Goal: Task Accomplishment & Management: Manage account settings

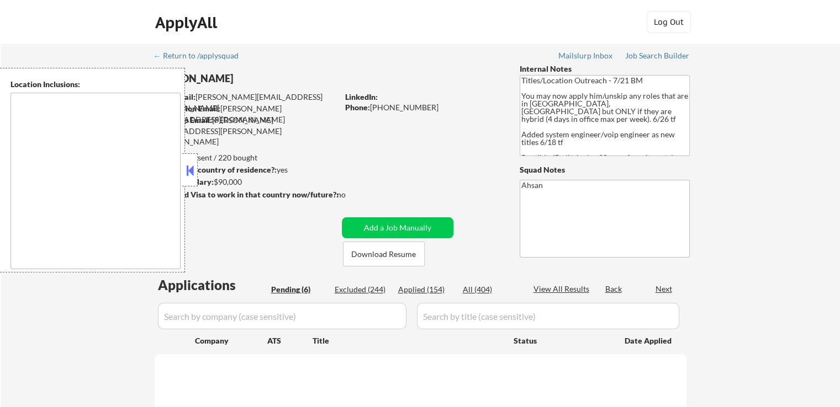
select select ""pending""
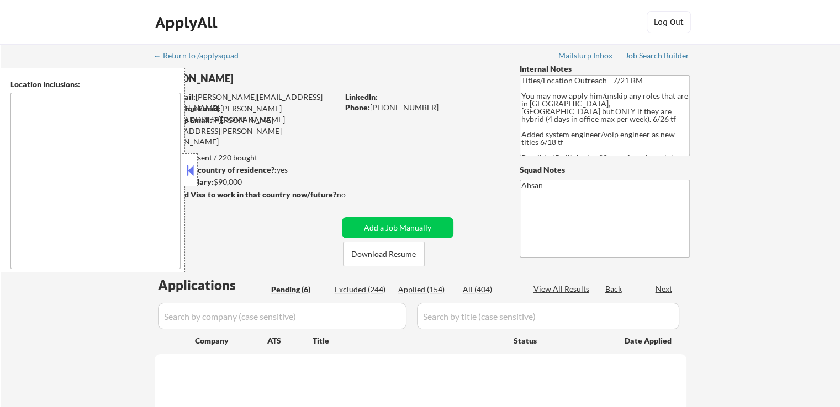
select select ""pending""
type textarea "[GEOGRAPHIC_DATA], [GEOGRAPHIC_DATA] [GEOGRAPHIC_DATA], [GEOGRAPHIC_DATA] [GEOG…"
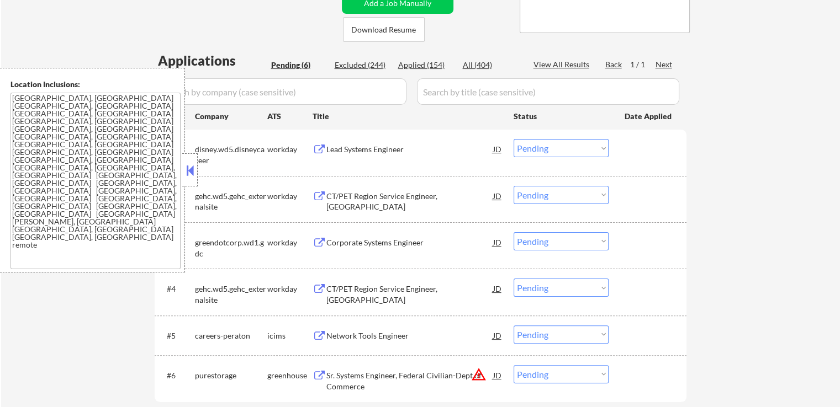
scroll to position [166, 0]
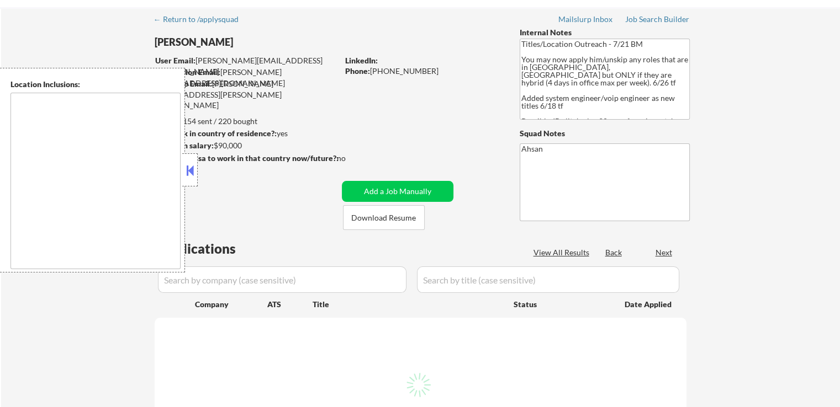
scroll to position [110, 0]
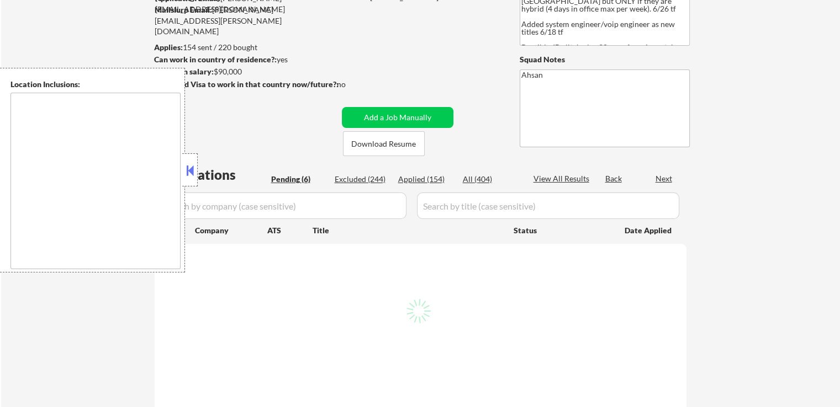
type textarea "[GEOGRAPHIC_DATA], [GEOGRAPHIC_DATA] [GEOGRAPHIC_DATA], [GEOGRAPHIC_DATA] [GEOG…"
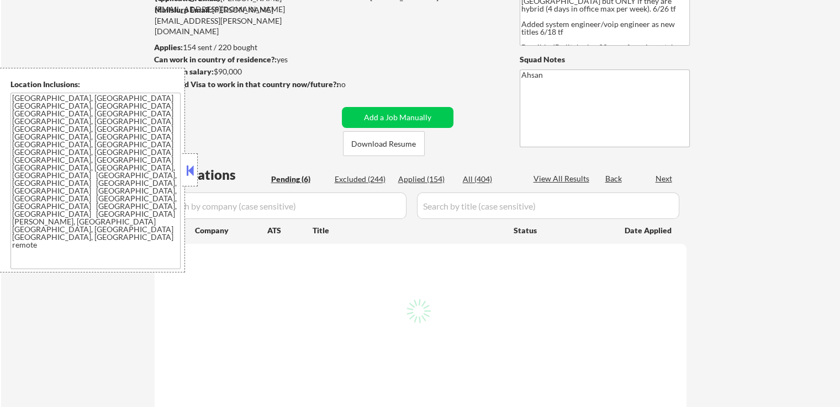
select select ""pending""
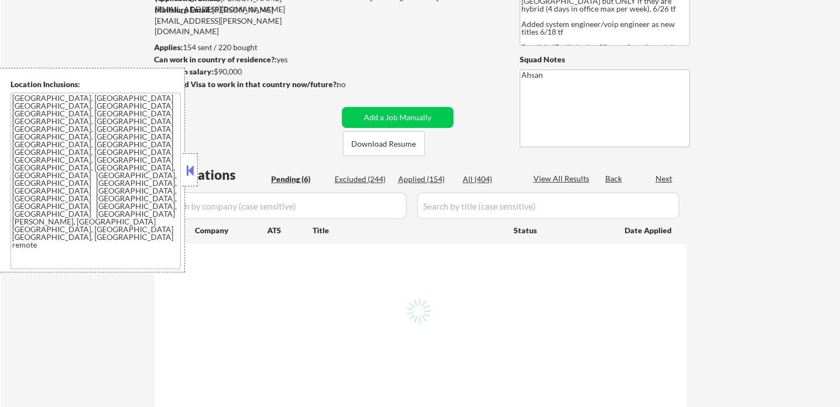
select select ""pending""
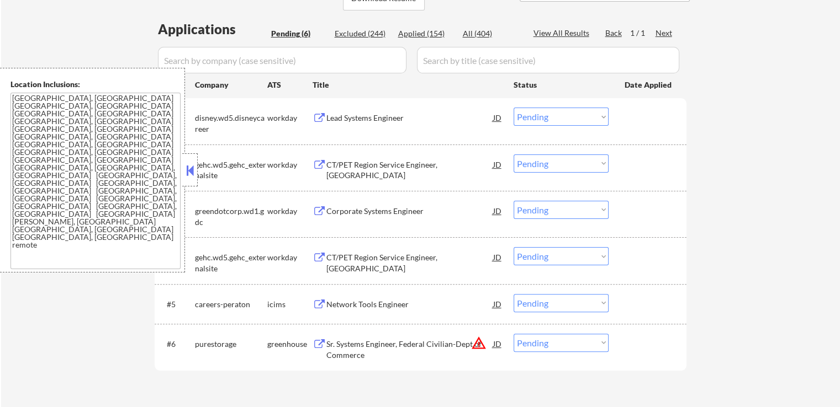
scroll to position [276, 0]
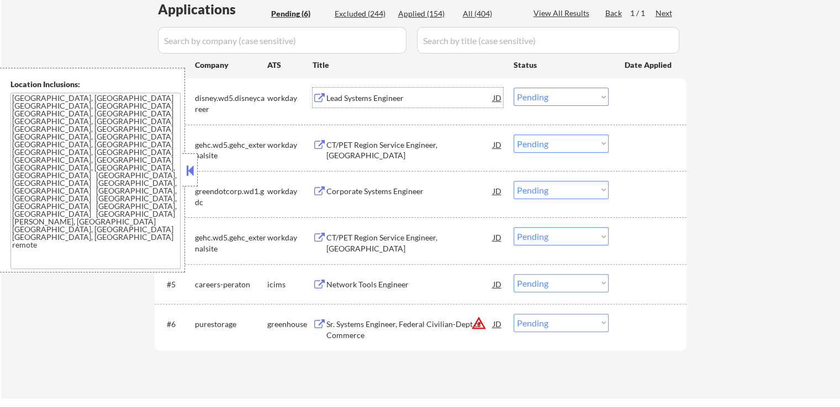
click at [347, 96] on div "Lead Systems Engineer" at bounding box center [409, 98] width 167 height 11
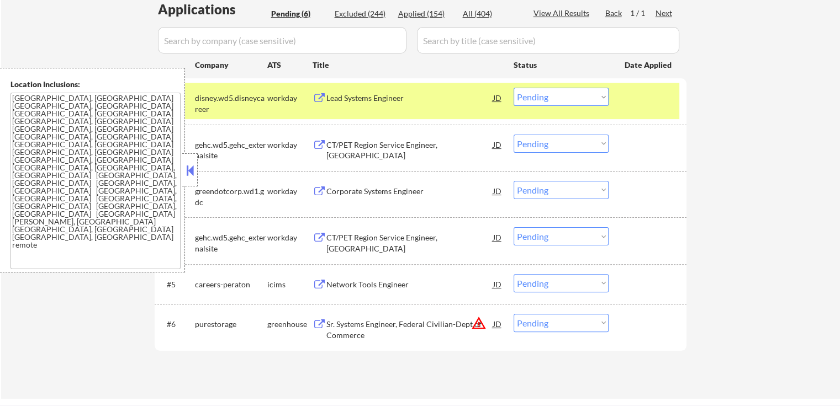
click at [333, 188] on div "Corporate Systems Engineer" at bounding box center [409, 191] width 167 height 11
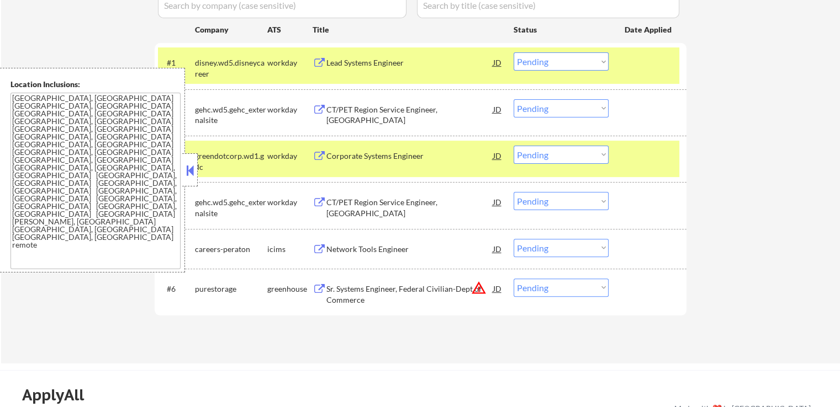
scroll to position [331, 0]
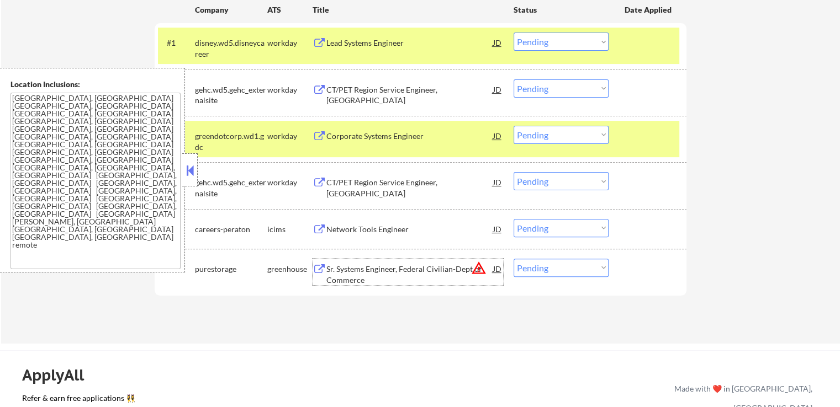
click at [343, 272] on div "Sr. Systems Engineer, Federal Civilian-Dept of Commerce" at bounding box center [409, 275] width 167 height 22
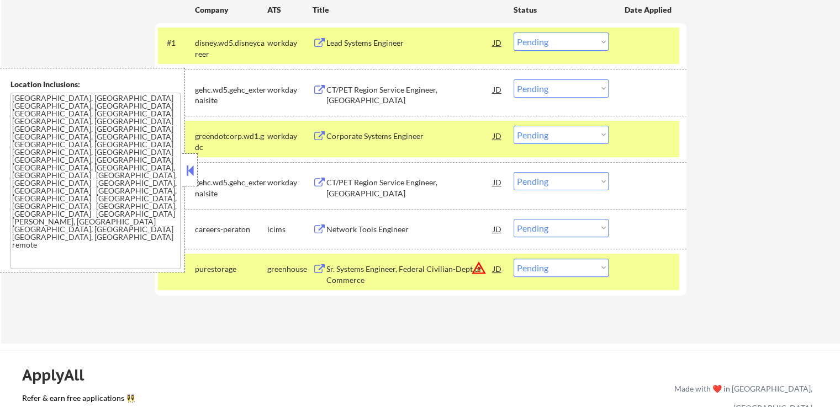
click at [531, 138] on select "Choose an option... Pending Applied Excluded (Questions) Excluded (Expired) Exc…" at bounding box center [560, 135] width 95 height 18
click at [513, 126] on select "Choose an option... Pending Applied Excluded (Questions) Excluded (Expired) Exc…" at bounding box center [560, 135] width 95 height 18
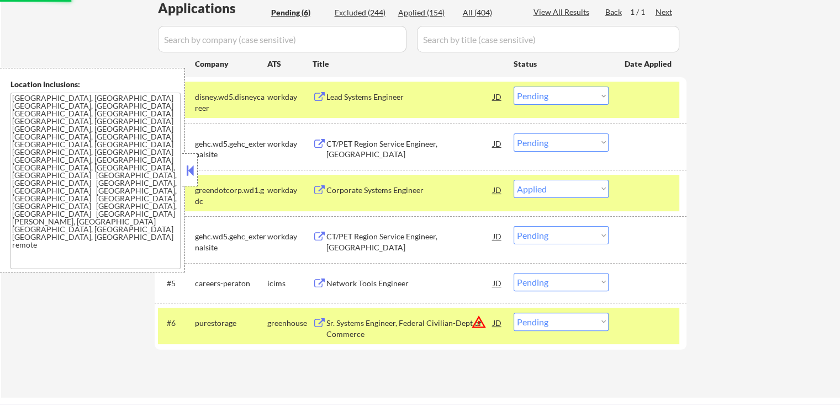
scroll to position [276, 0]
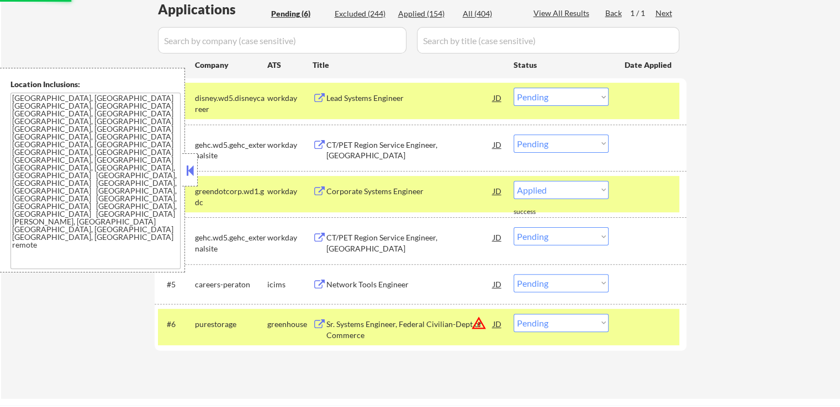
select select ""pending""
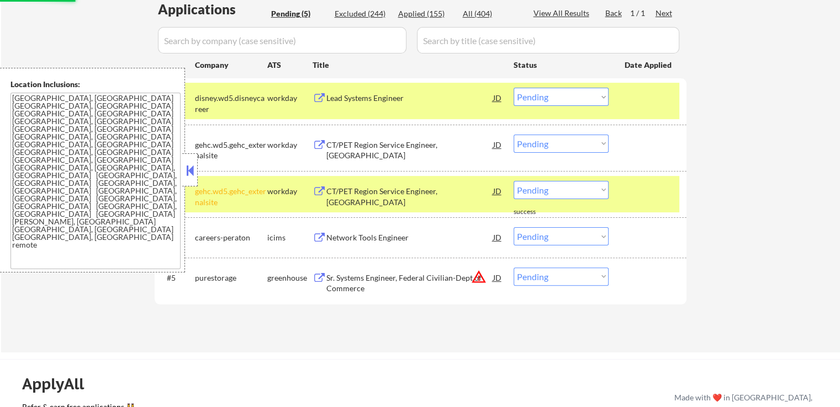
click at [550, 91] on select "Choose an option... Pending Applied Excluded (Questions) Excluded (Expired) Exc…" at bounding box center [560, 97] width 95 height 18
click at [513, 88] on select "Choose an option... Pending Applied Excluded (Questions) Excluded (Expired) Exc…" at bounding box center [560, 97] width 95 height 18
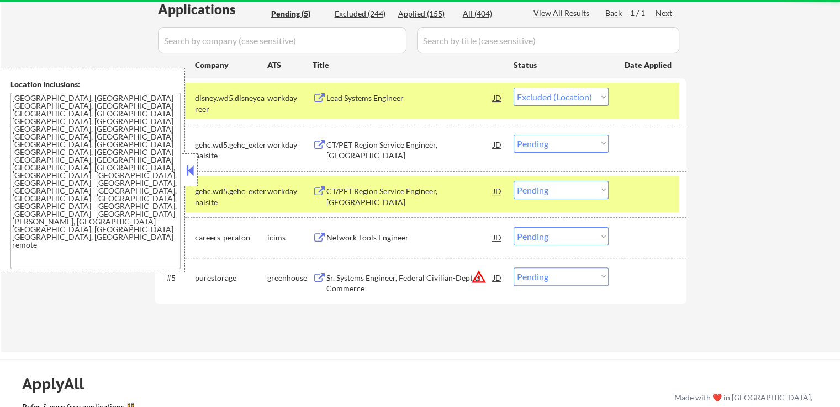
select select ""pending""
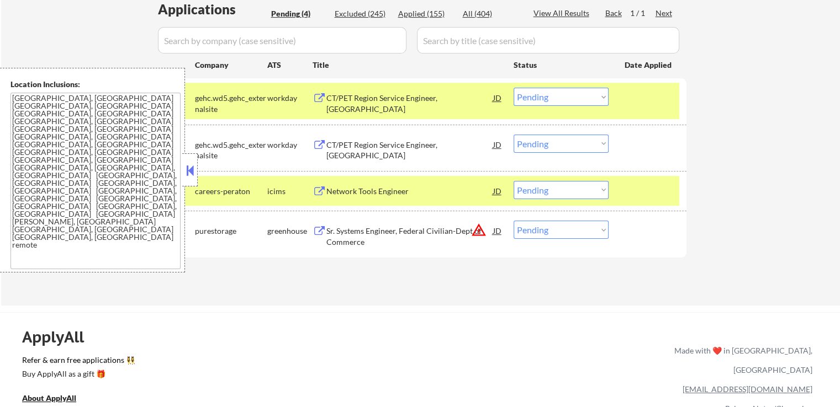
scroll to position [331, 0]
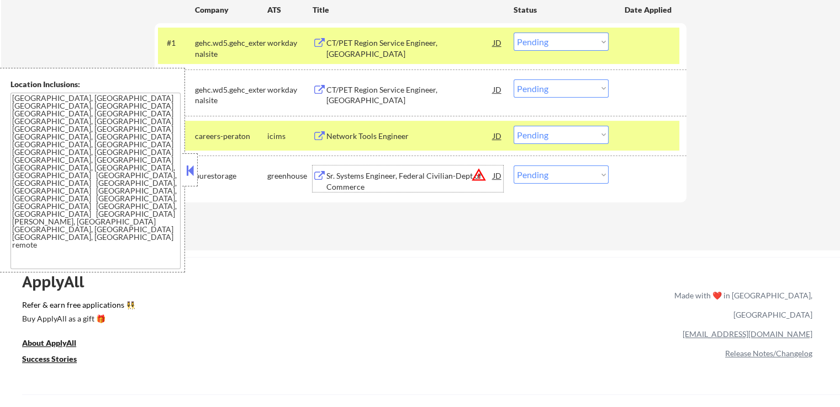
click at [405, 179] on div "Sr. Systems Engineer, Federal Civilian-Dept of Commerce" at bounding box center [409, 182] width 167 height 22
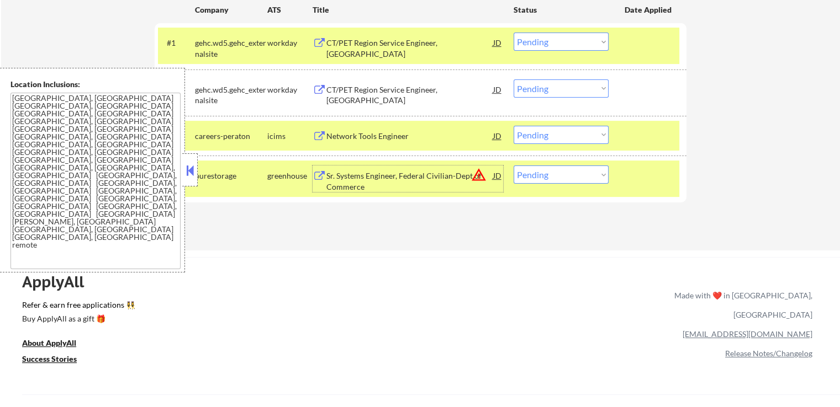
click at [541, 175] on select "Choose an option... Pending Applied Excluded (Questions) Excluded (Expired) Exc…" at bounding box center [560, 175] width 95 height 18
select select ""excluded__location_""
click at [513, 166] on select "Choose an option... Pending Applied Excluded (Questions) Excluded (Expired) Exc…" at bounding box center [560, 175] width 95 height 18
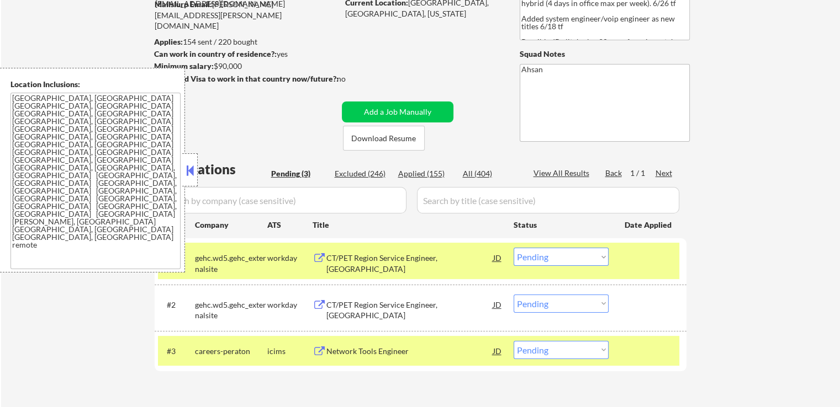
scroll to position [110, 0]
